Goal: Obtain resource: Download file/media

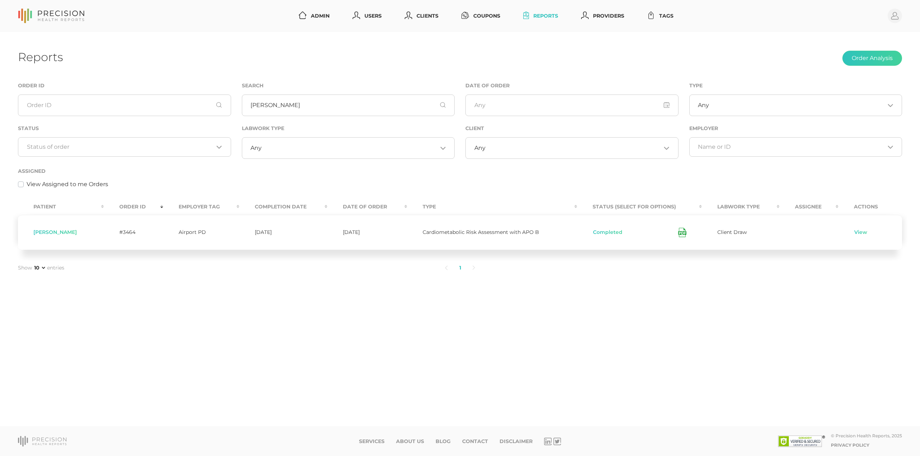
click at [550, 16] on link "Reports" at bounding box center [541, 15] width 41 height 13
click at [538, 13] on link "Reports" at bounding box center [541, 15] width 41 height 13
click at [273, 108] on input "[PERSON_NAME]" at bounding box center [348, 106] width 213 height 22
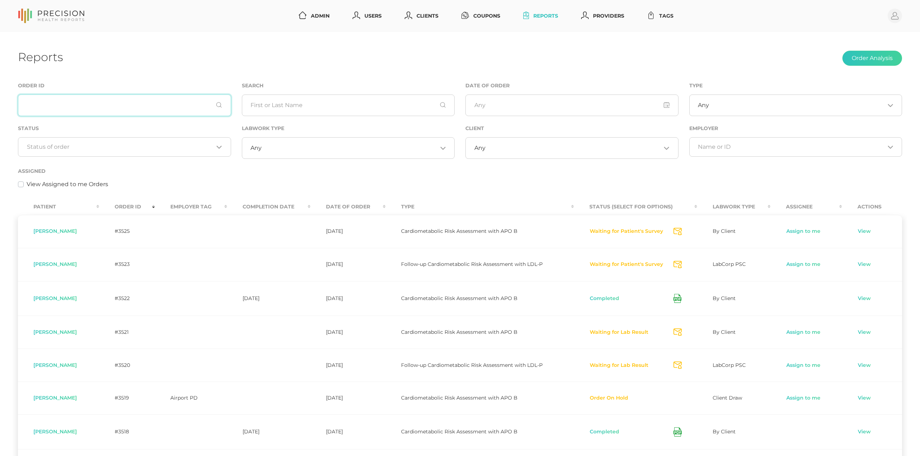
click at [109, 114] on input "text" at bounding box center [124, 106] width 213 height 22
paste input "2084"
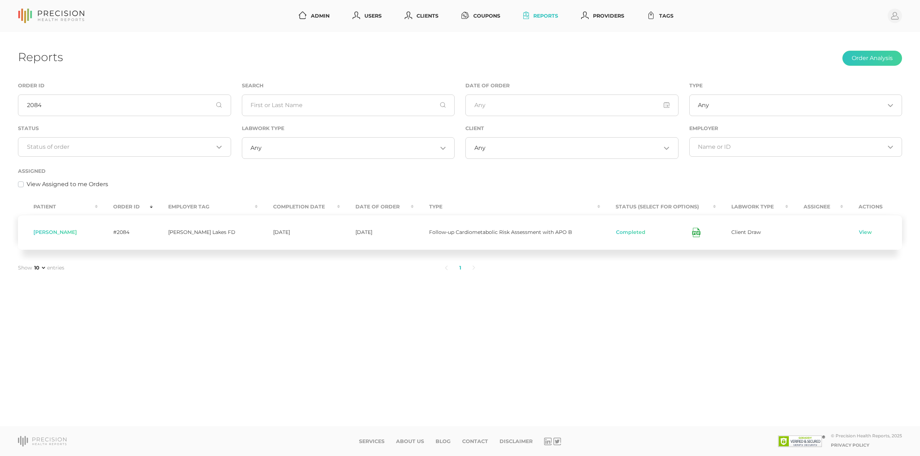
click at [692, 232] on icon at bounding box center [696, 232] width 8 height 9
click at [61, 105] on input "2084" at bounding box center [124, 106] width 213 height 22
paste input "91"
click at [692, 232] on icon at bounding box center [696, 232] width 8 height 9
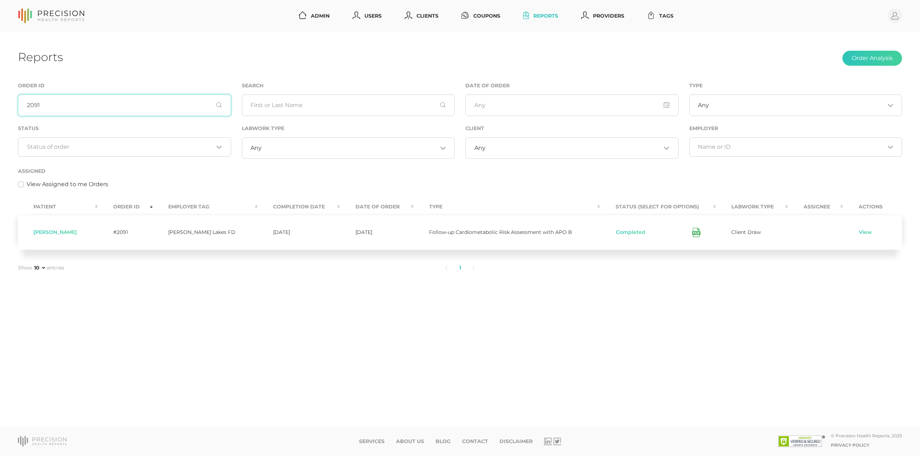
click at [55, 103] on input "2091" at bounding box center [124, 106] width 213 height 22
click at [692, 235] on icon at bounding box center [696, 232] width 8 height 9
click at [34, 107] on input "2094" at bounding box center [124, 106] width 213 height 22
click at [690, 231] on icon at bounding box center [690, 232] width 8 height 9
click at [74, 109] on input "2194" at bounding box center [124, 106] width 213 height 22
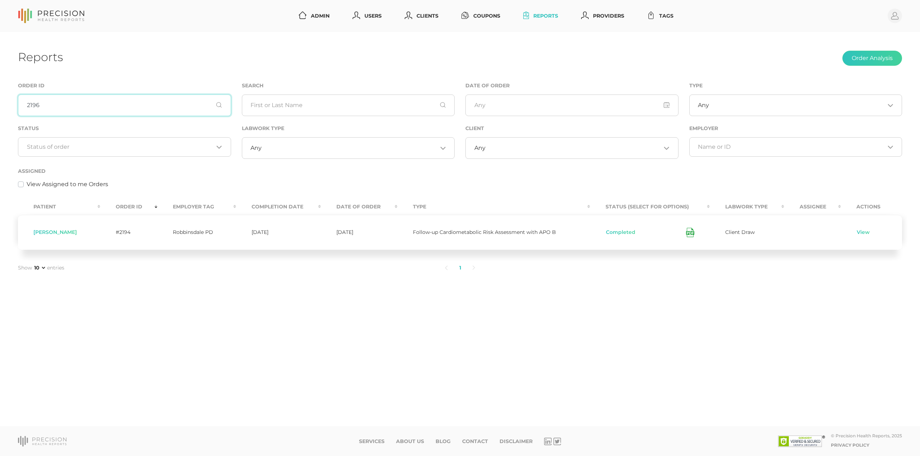
type input "2196"
click at [692, 232] on icon at bounding box center [690, 232] width 8 height 9
